Goal: Information Seeking & Learning: Learn about a topic

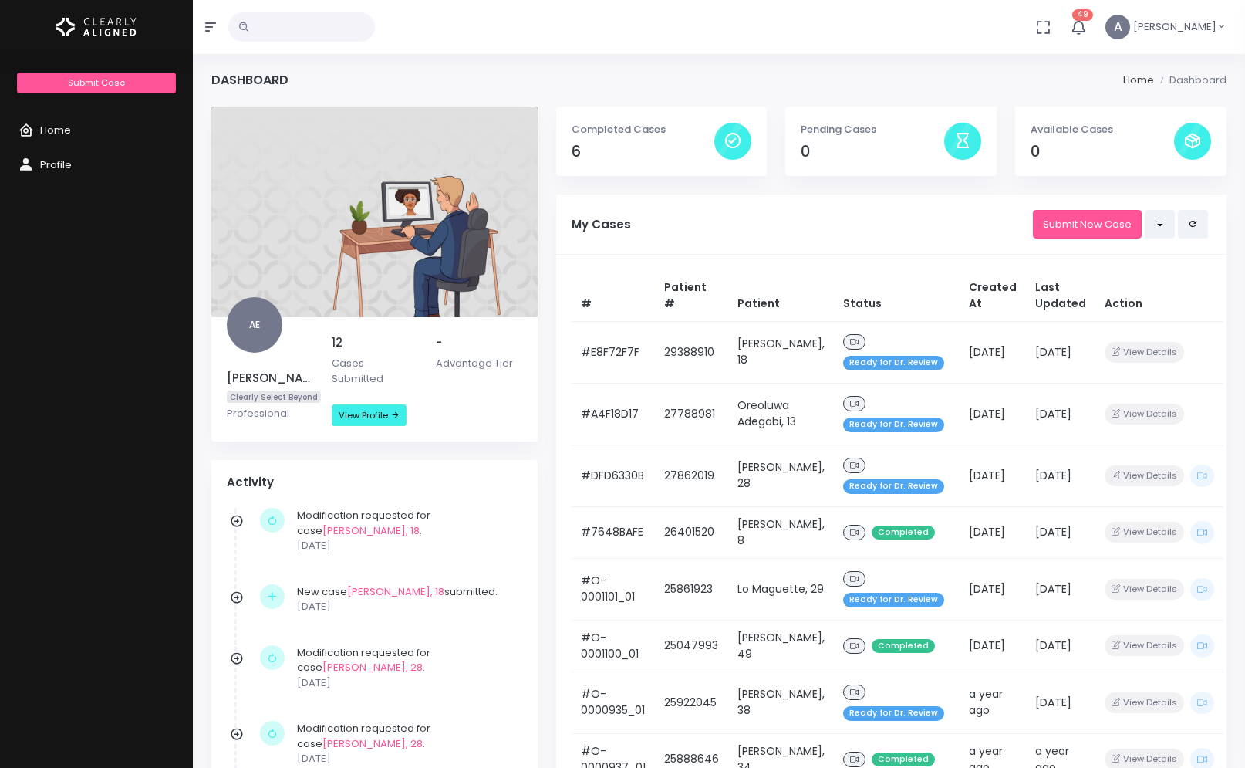
scroll to position [157, 0]
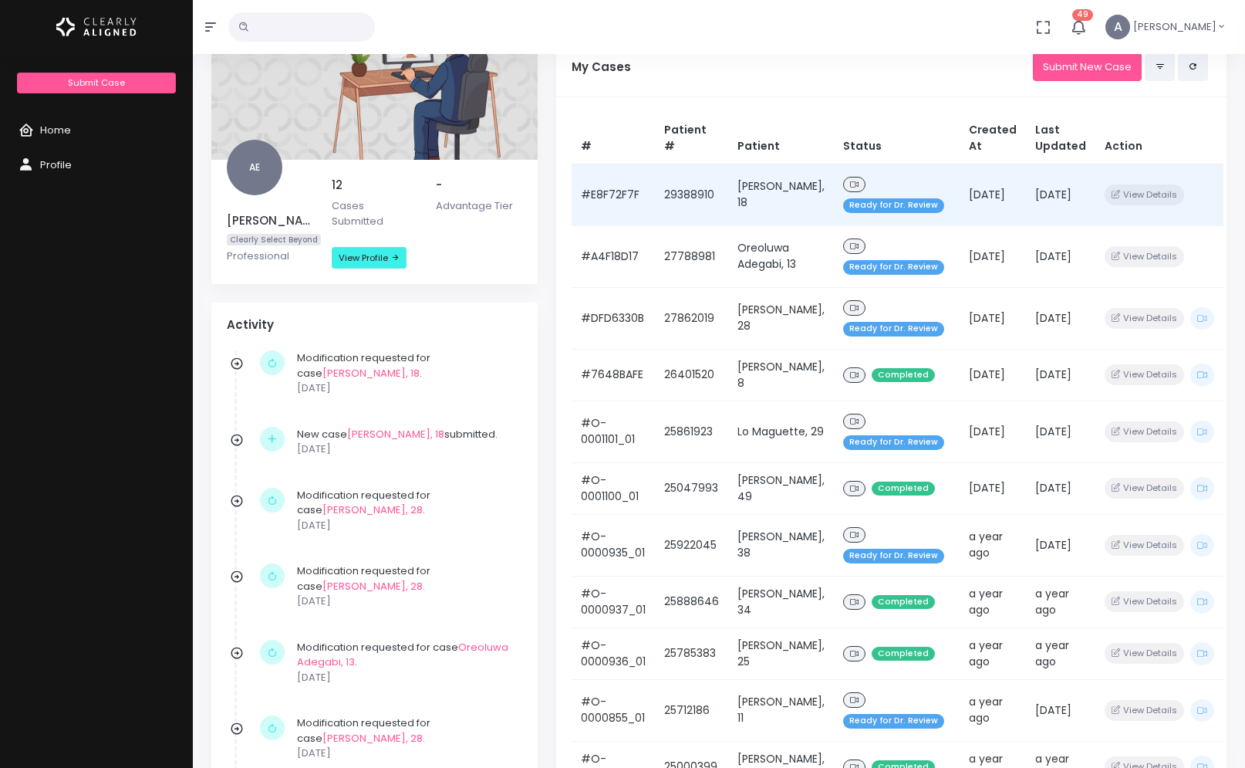
click at [772, 187] on td "[PERSON_NAME], 18" at bounding box center [781, 195] width 106 height 62
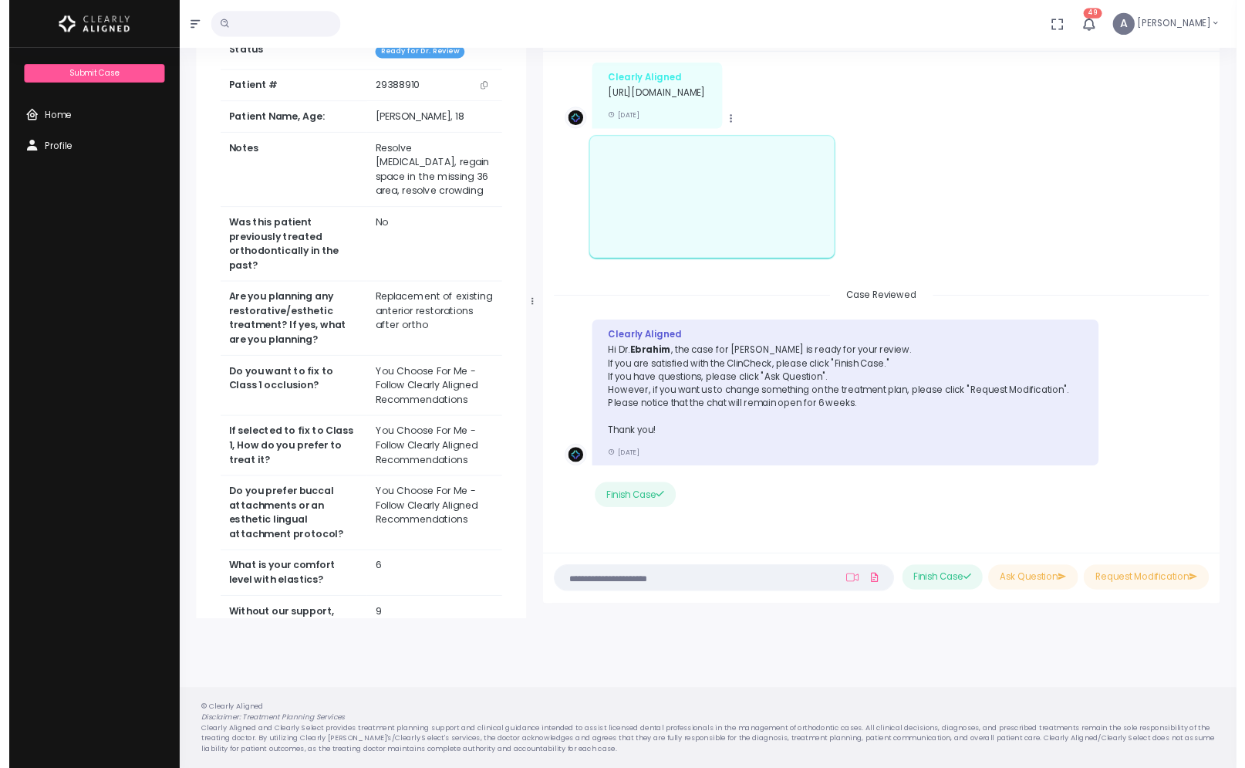
scroll to position [313, 0]
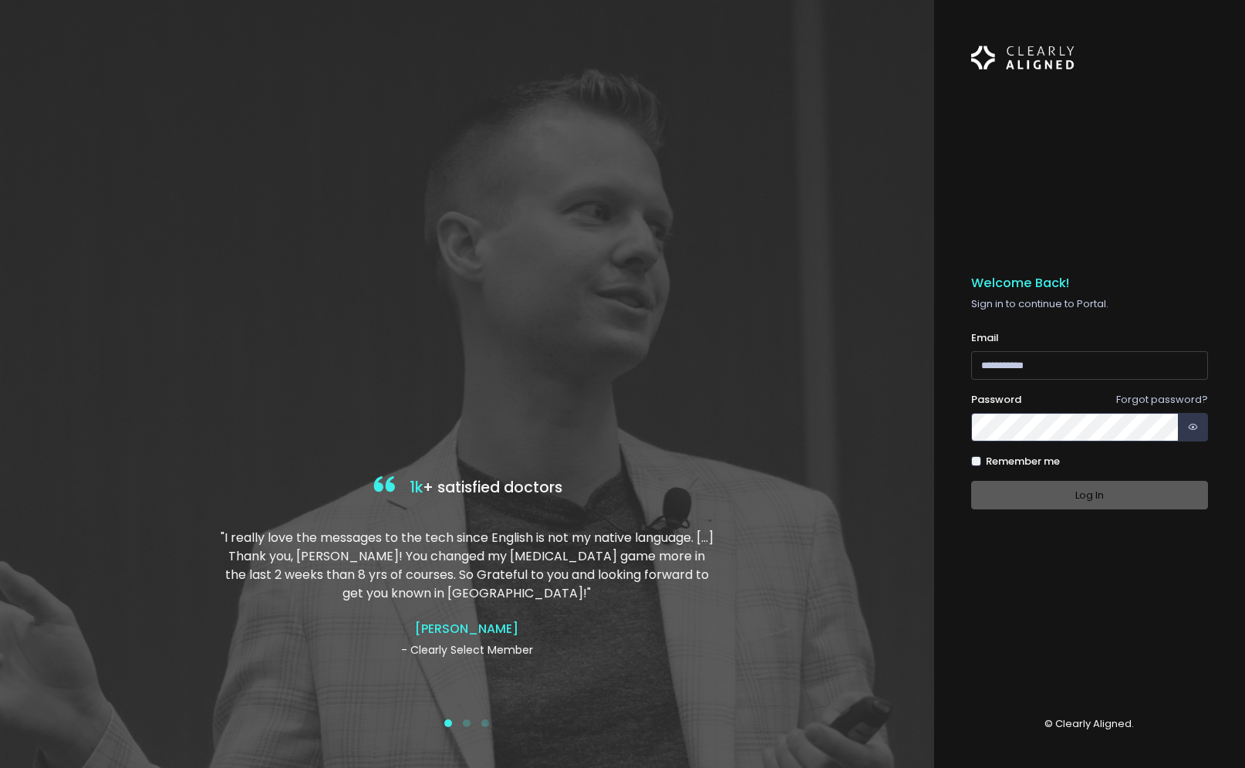
type input "**********"
click at [999, 483] on div "Log In" at bounding box center [1090, 495] width 238 height 29
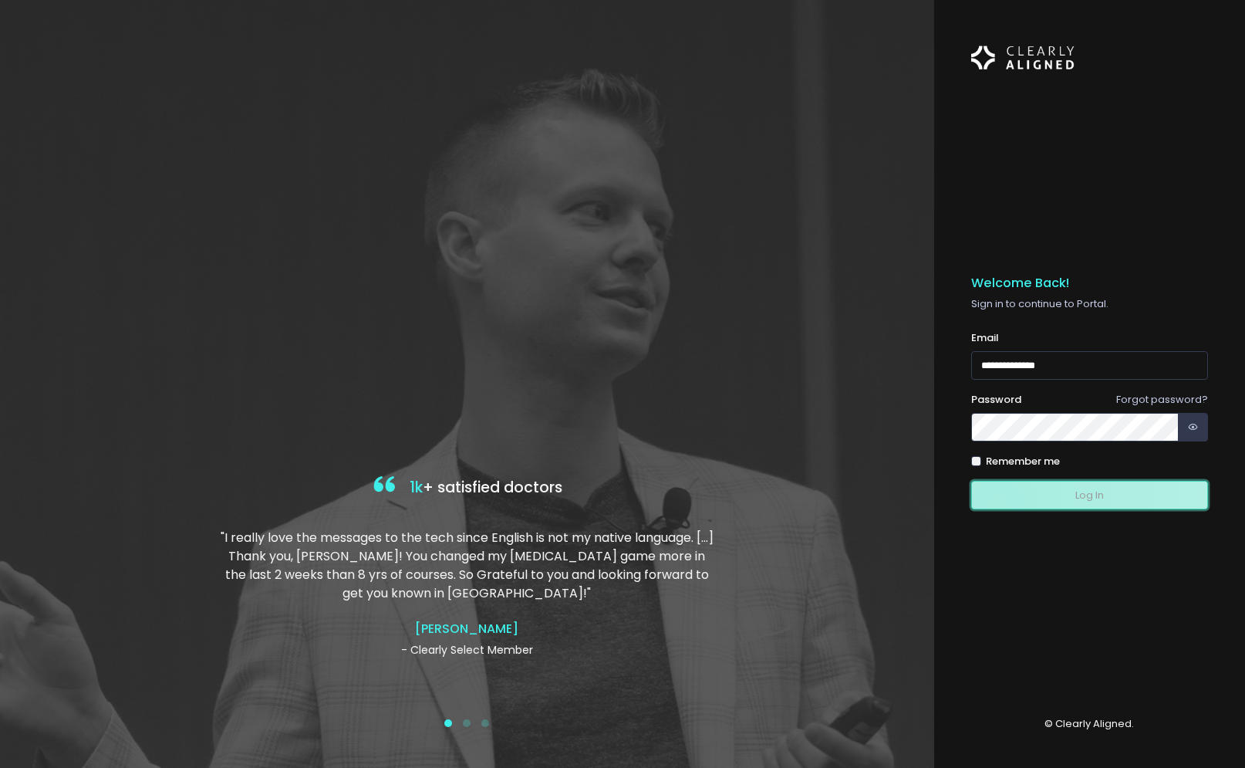
click at [998, 504] on button "Log In" at bounding box center [1090, 495] width 238 height 29
